Goal: Find specific page/section: Find specific page/section

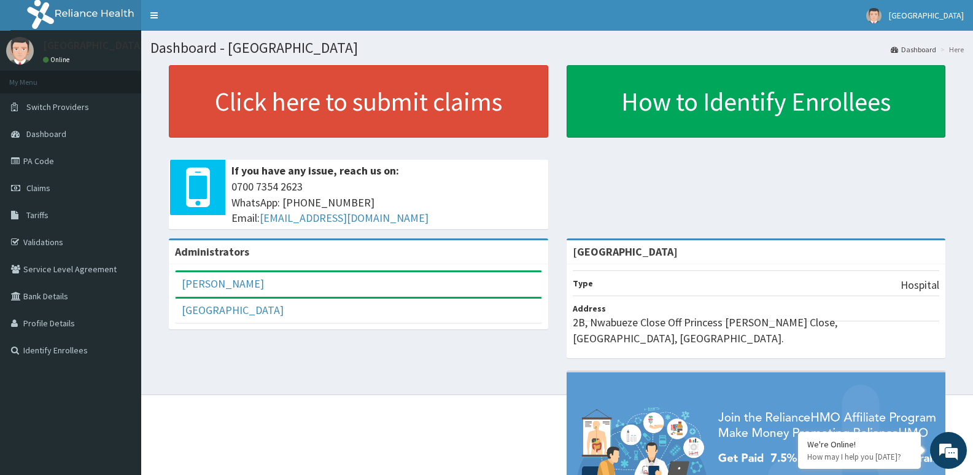
click at [223, 354] on div "Administrators Emmanuel Ohaka Full Name Emmanuel Ohaka Email Address ecohaka@ho…" at bounding box center [557, 410] width 814 height 345
click at [88, 354] on link "Identify Enrollees" at bounding box center [70, 349] width 141 height 27
click at [67, 84] on li "My Menu" at bounding box center [70, 82] width 141 height 23
click at [103, 354] on link "Identify Enrollees" at bounding box center [70, 349] width 141 height 27
click at [76, 321] on link "Profile Details" at bounding box center [70, 322] width 141 height 27
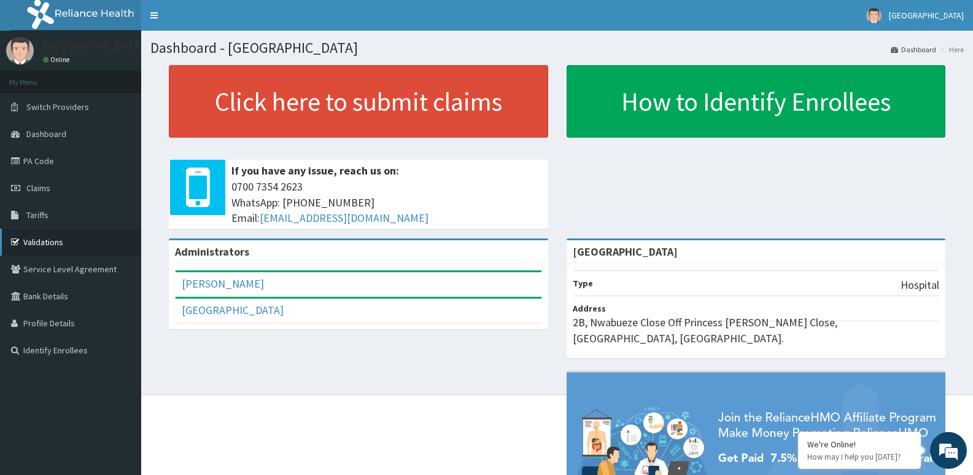
click at [53, 244] on link "Validations" at bounding box center [70, 241] width 141 height 27
